Goal: Browse casually: Explore the website without a specific task or goal

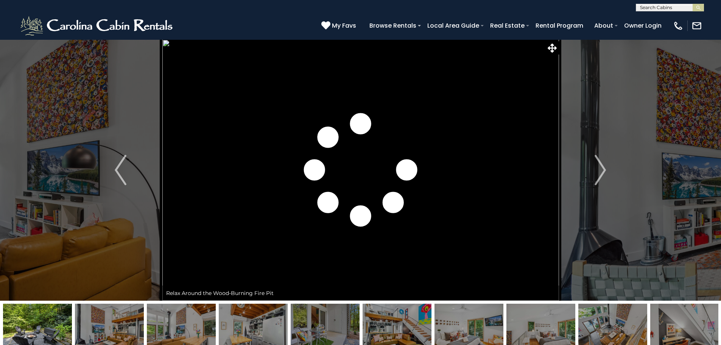
click at [604, 183] on img "Next" at bounding box center [600, 170] width 11 height 30
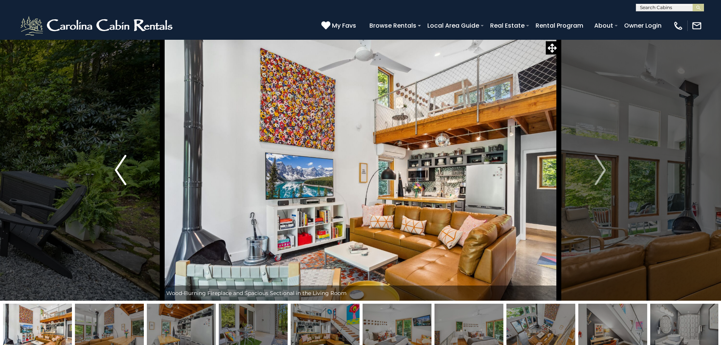
click at [114, 170] on button "Previous" at bounding box center [120, 169] width 83 height 261
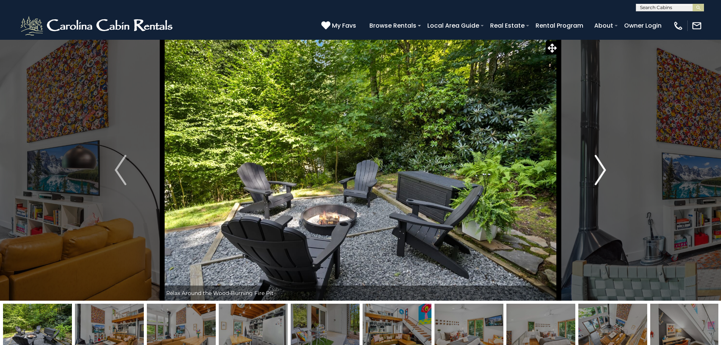
click at [605, 162] on img "Next" at bounding box center [600, 170] width 11 height 30
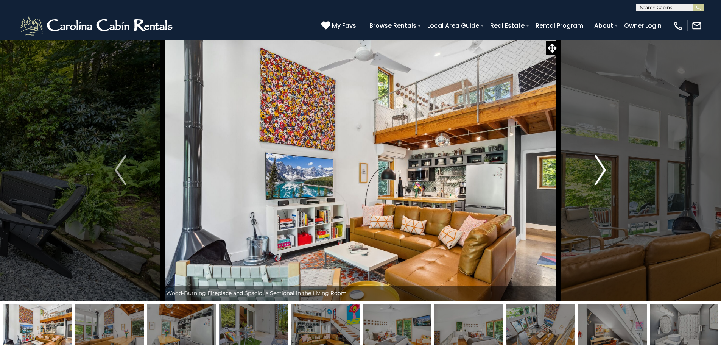
click at [605, 162] on img "Next" at bounding box center [600, 170] width 11 height 30
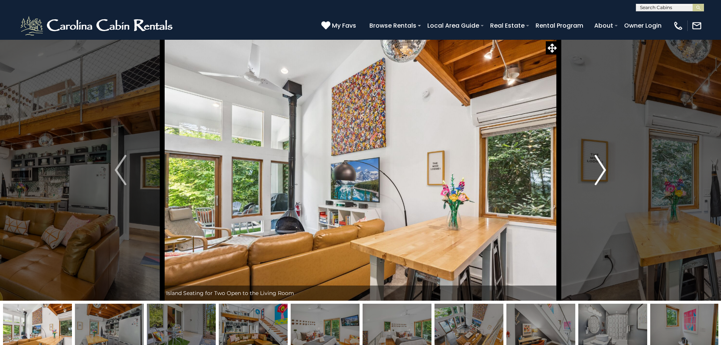
click at [605, 162] on img "Next" at bounding box center [600, 170] width 11 height 30
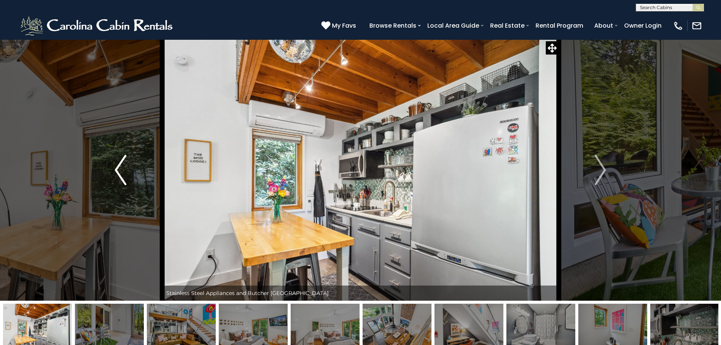
click at [118, 166] on img "Previous" at bounding box center [120, 170] width 11 height 30
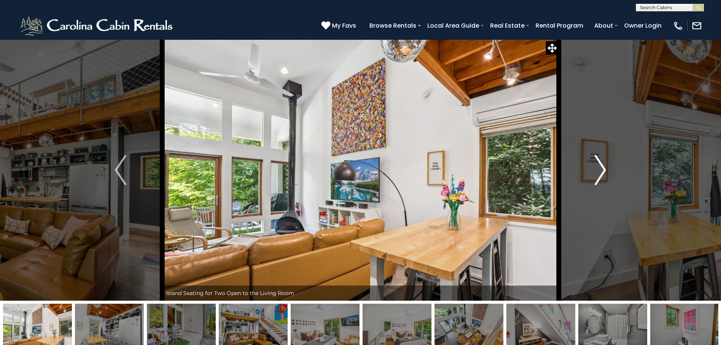
click at [600, 170] on img "Next" at bounding box center [600, 170] width 11 height 30
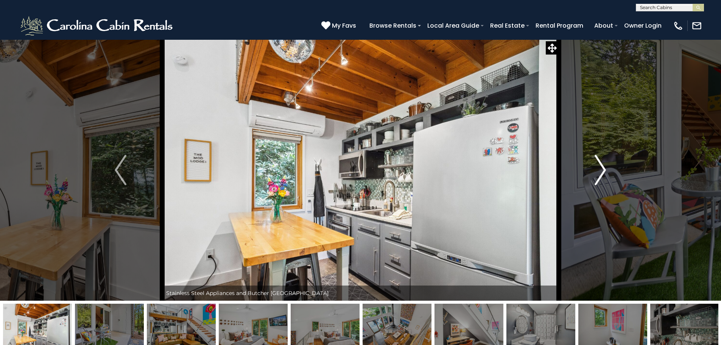
click at [600, 170] on img "Next" at bounding box center [600, 170] width 11 height 30
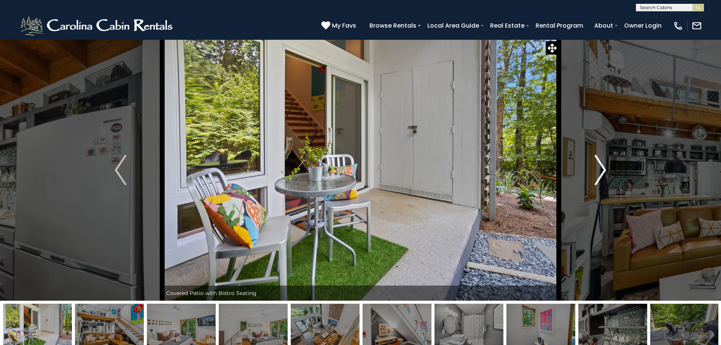
click at [600, 171] on img "Next" at bounding box center [600, 170] width 11 height 30
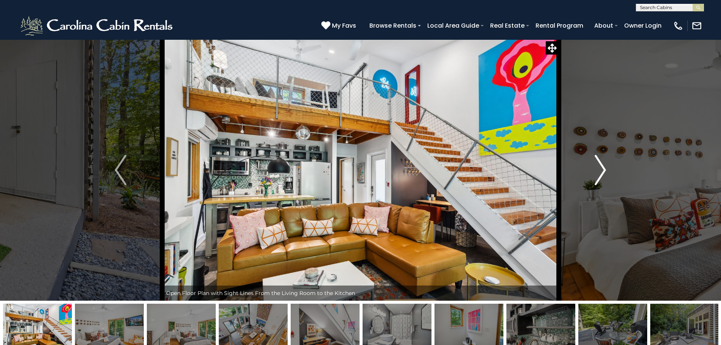
click at [600, 171] on img "Next" at bounding box center [600, 170] width 11 height 30
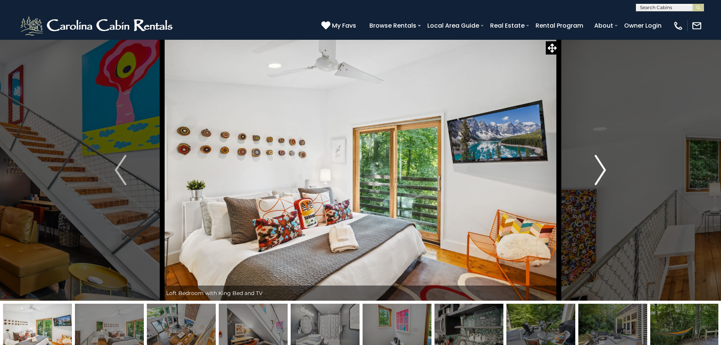
click at [600, 171] on img "Next" at bounding box center [600, 170] width 11 height 30
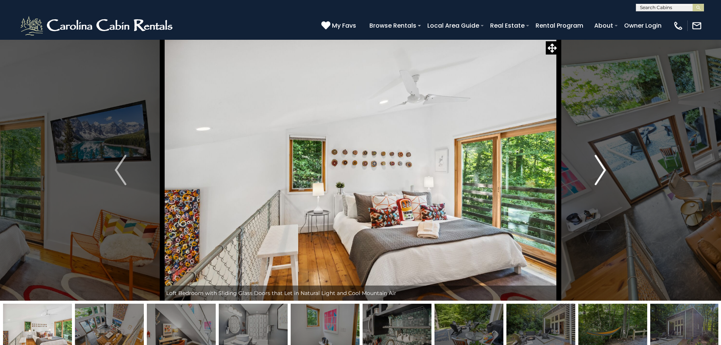
click at [600, 171] on img "Next" at bounding box center [600, 170] width 11 height 30
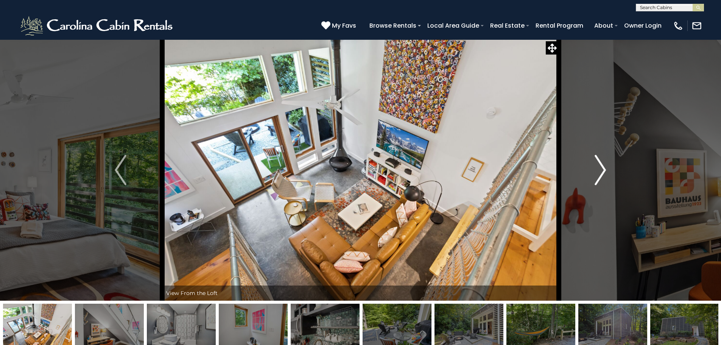
click at [600, 171] on img "Next" at bounding box center [600, 170] width 11 height 30
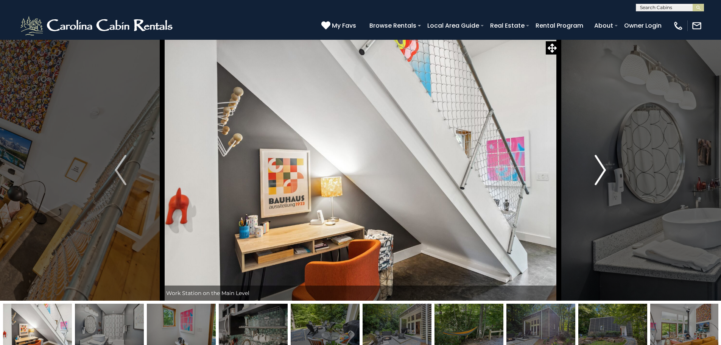
click at [600, 171] on img "Next" at bounding box center [600, 170] width 11 height 30
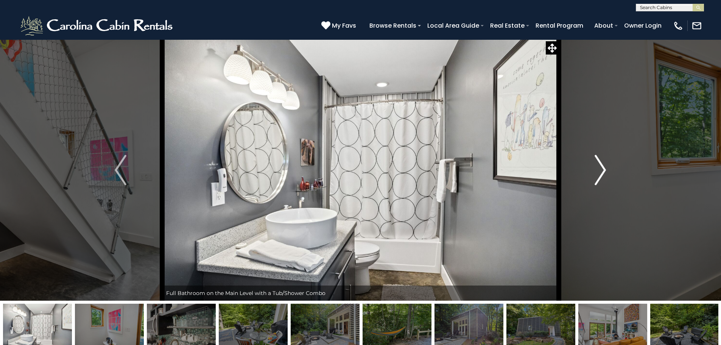
click at [600, 171] on img "Next" at bounding box center [600, 170] width 11 height 30
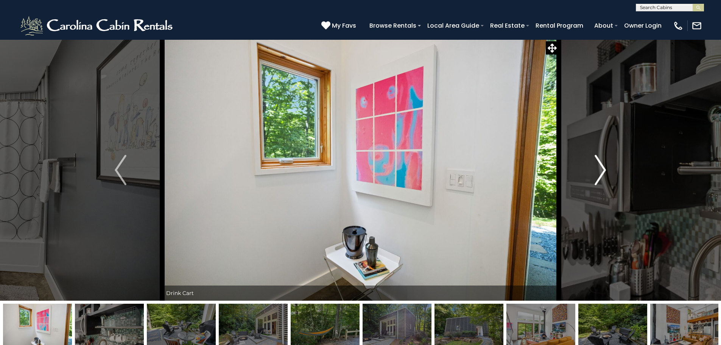
click at [600, 171] on img "Next" at bounding box center [600, 170] width 11 height 30
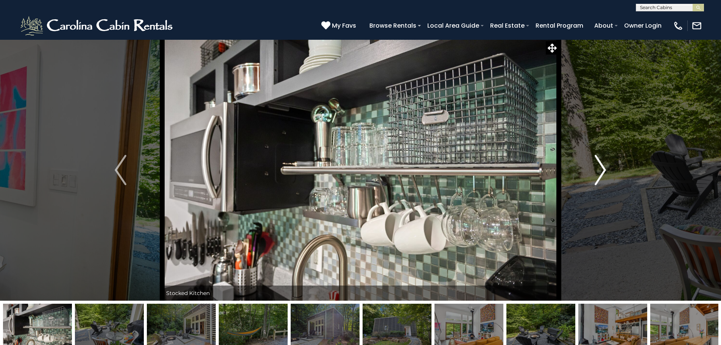
click at [600, 171] on img "Next" at bounding box center [600, 170] width 11 height 30
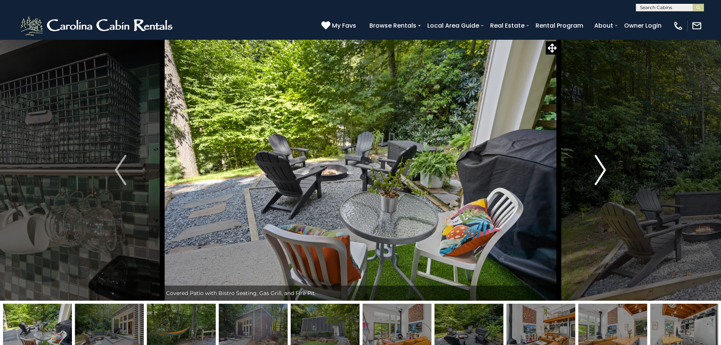
click at [600, 171] on img "Next" at bounding box center [600, 170] width 11 height 30
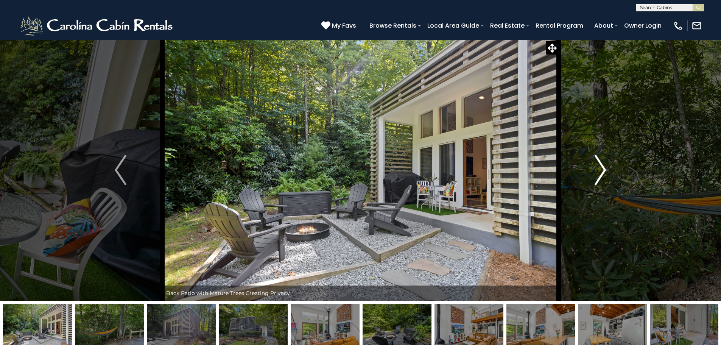
click at [600, 171] on img "Next" at bounding box center [600, 170] width 11 height 30
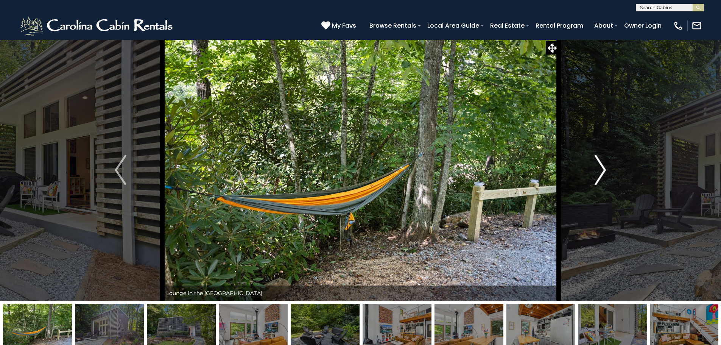
click at [600, 171] on img "Next" at bounding box center [600, 170] width 11 height 30
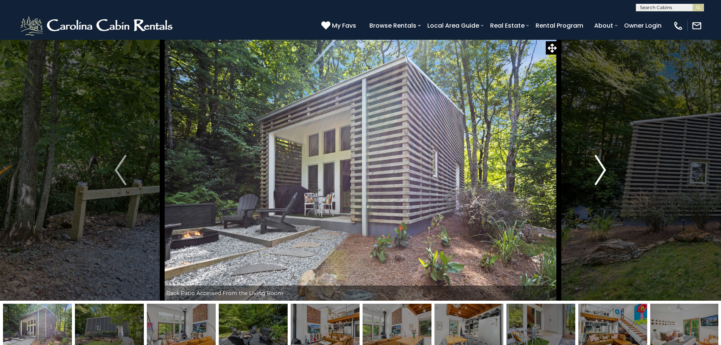
click at [600, 171] on img "Next" at bounding box center [600, 170] width 11 height 30
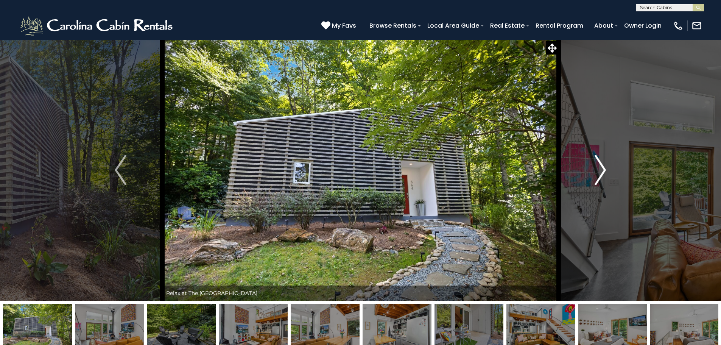
click at [600, 171] on img "Next" at bounding box center [600, 170] width 11 height 30
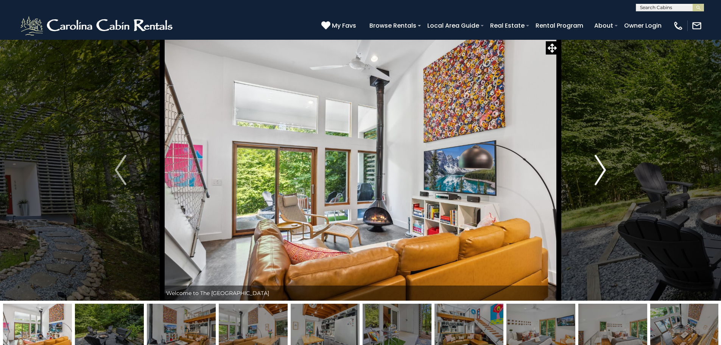
click at [600, 171] on img "Next" at bounding box center [600, 170] width 11 height 30
